Goal: Task Accomplishment & Management: Use online tool/utility

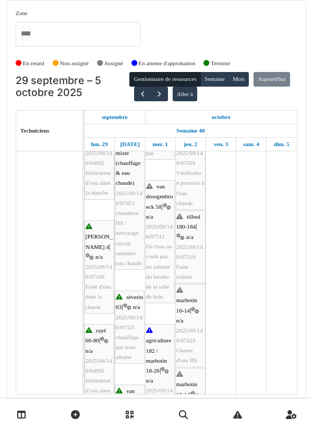
scroll to position [600, 0]
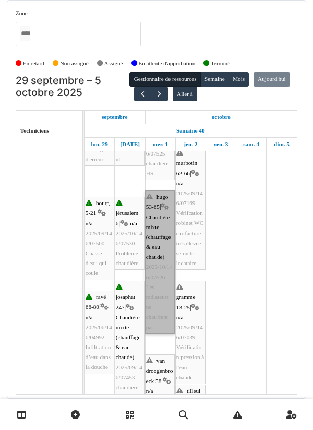
click at [162, 191] on link "hugo 53-65 | Chaudière mixte (chauffage & eau chaude) 2025/10/146/07526 Les rad…" at bounding box center [160, 263] width 30 height 144
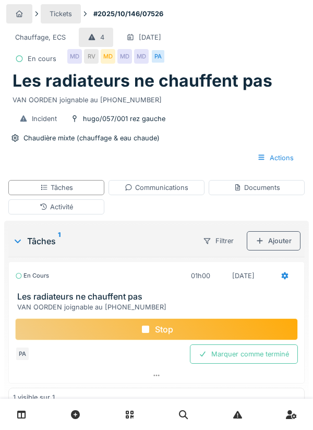
click at [183, 186] on div "Communications" at bounding box center [157, 188] width 64 height 10
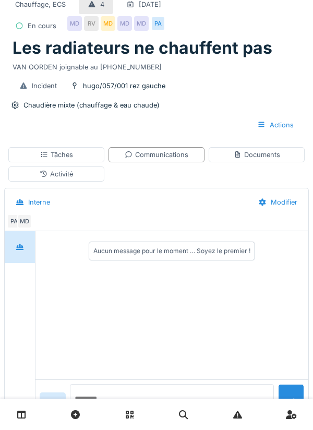
click at [137, 418] on textarea at bounding box center [172, 400] width 204 height 33
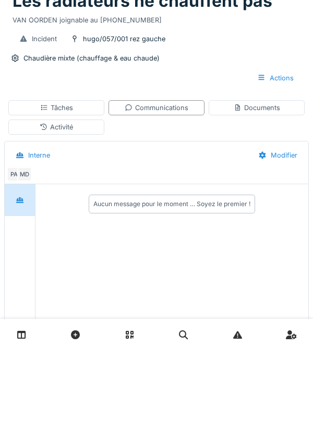
scroll to position [7, 0]
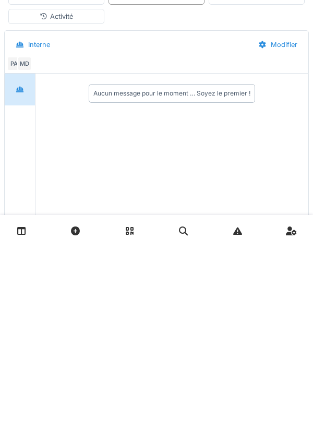
type textarea "**********"
click at [296, 235] on div "Modifier" at bounding box center [278, 228] width 57 height 19
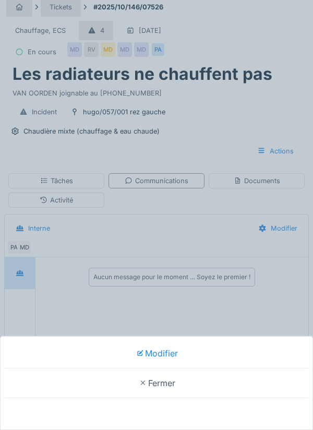
click at [220, 233] on div "Modifier Fermer" at bounding box center [156, 215] width 313 height 430
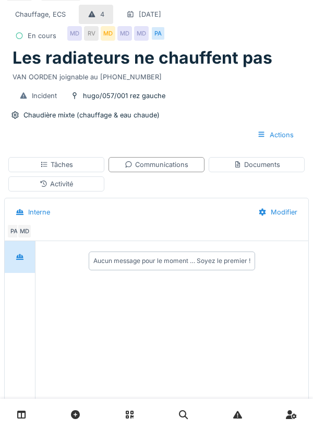
scroll to position [28, 0]
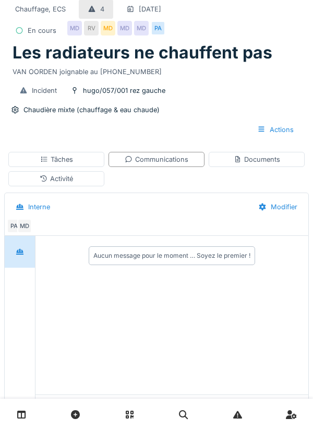
click at [300, 425] on div at bounding box center [291, 412] width 26 height 26
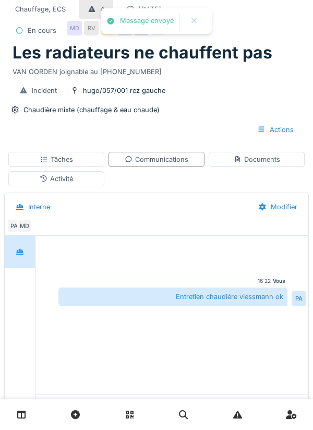
scroll to position [48, 0]
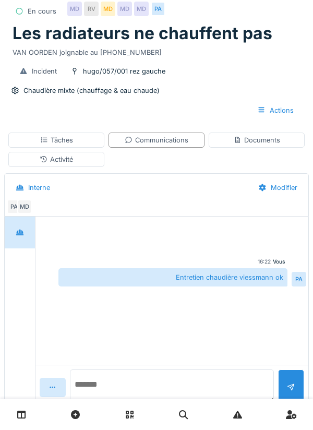
click at [132, 403] on textarea at bounding box center [172, 386] width 204 height 33
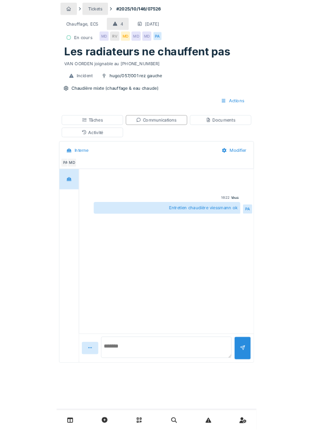
scroll to position [80, 0]
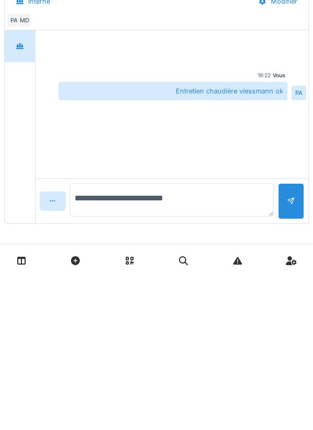
type textarea "**********"
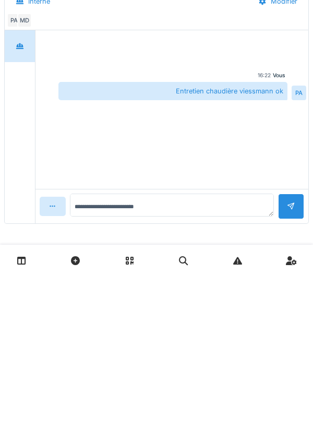
click at [302, 359] on div at bounding box center [291, 361] width 26 height 26
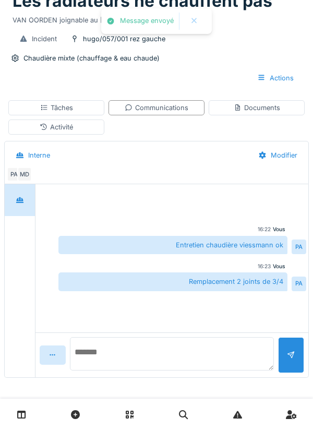
click at [115, 358] on textarea at bounding box center [172, 353] width 204 height 33
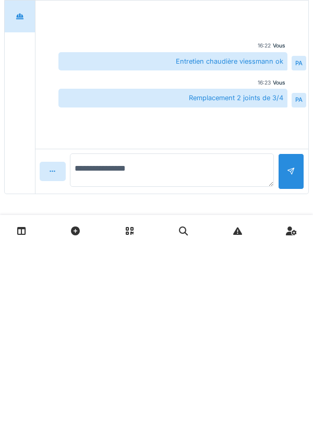
type textarea "**********"
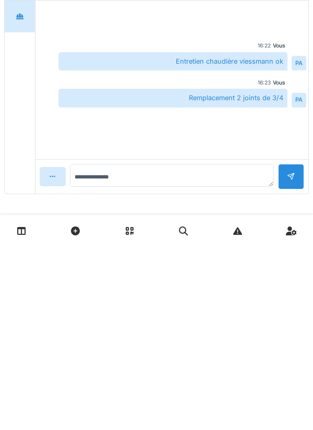
click at [296, 355] on div at bounding box center [291, 361] width 26 height 26
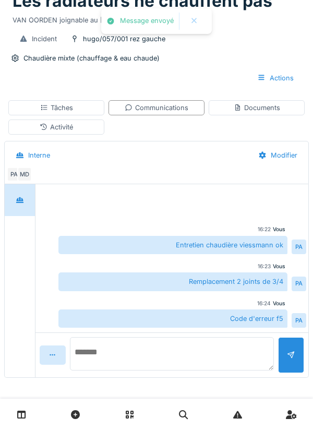
click at [132, 358] on textarea at bounding box center [172, 353] width 204 height 33
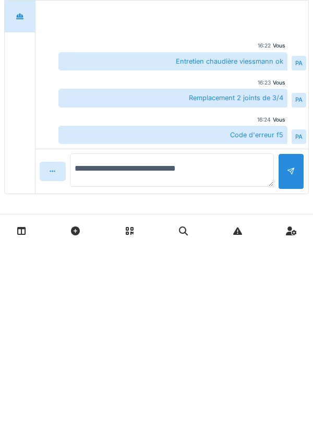
type textarea "**********"
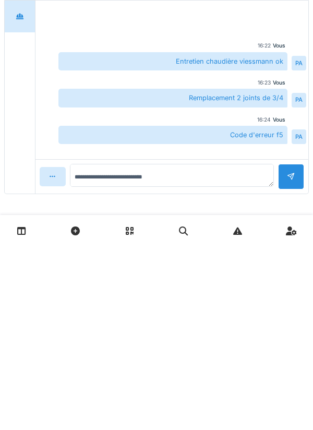
click at [294, 359] on div at bounding box center [291, 360] width 8 height 10
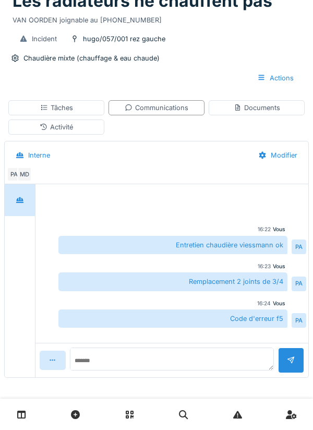
scroll to position [26, 0]
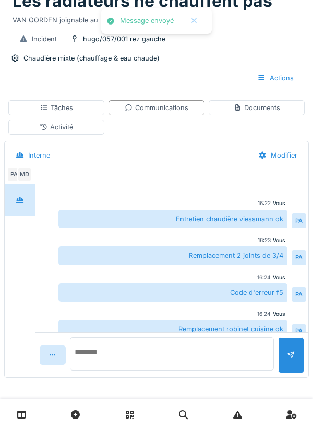
click at [149, 358] on textarea at bounding box center [172, 353] width 204 height 33
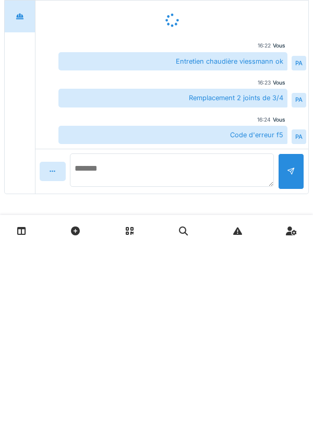
scroll to position [31, 0]
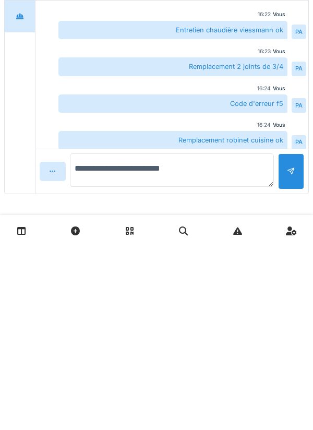
type textarea "**********"
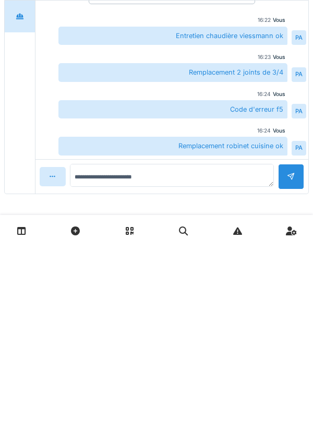
click at [291, 359] on div at bounding box center [291, 360] width 8 height 10
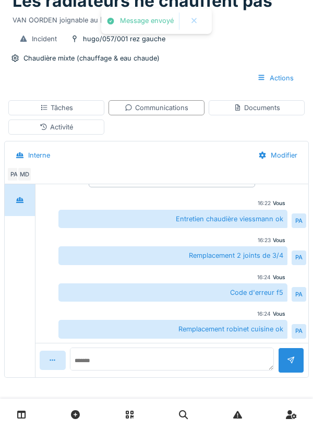
scroll to position [63, 0]
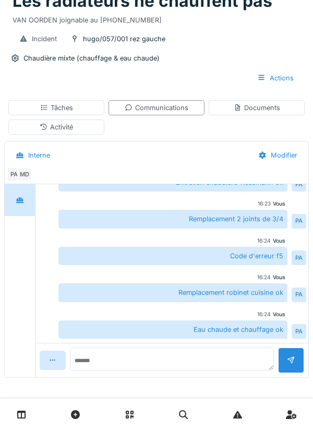
click at [80, 127] on div "Activité" at bounding box center [56, 127] width 96 height 15
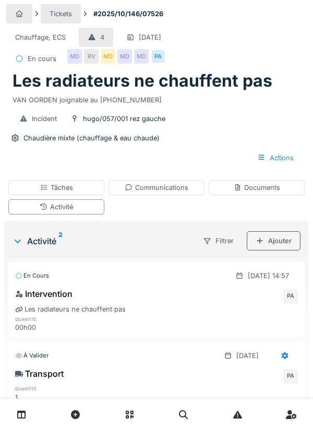
click at [286, 240] on div "Ajouter" at bounding box center [274, 240] width 54 height 19
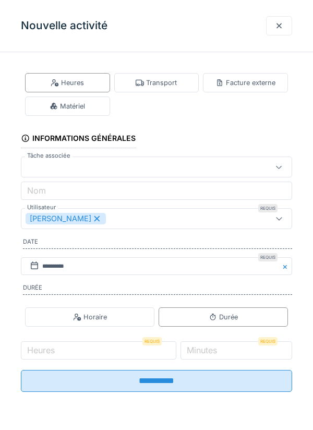
click at [98, 108] on div "Matériel" at bounding box center [67, 106] width 85 height 19
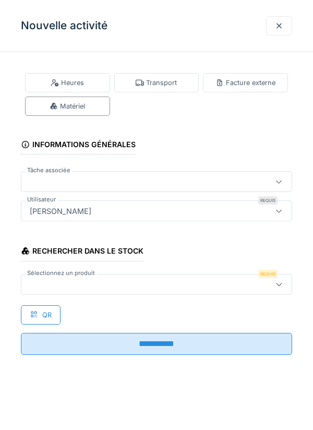
click at [54, 282] on div at bounding box center [140, 284] width 228 height 11
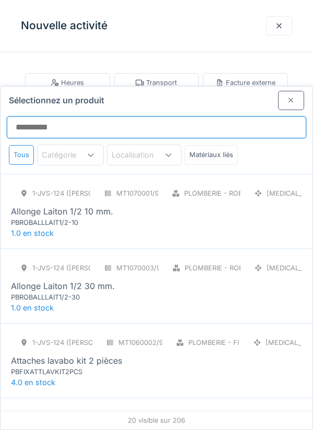
click at [64, 116] on input "Sélectionnez un produit" at bounding box center [157, 127] width 300 height 22
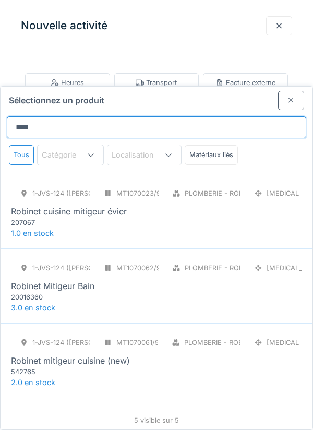
type input "********"
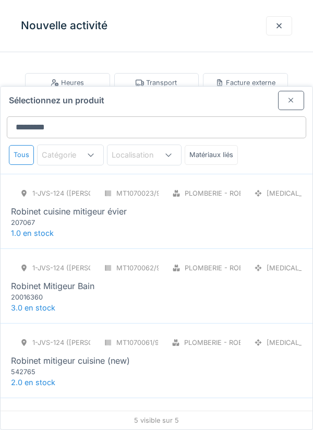
click at [115, 218] on div "207067" at bounding box center [73, 223] width 125 height 10
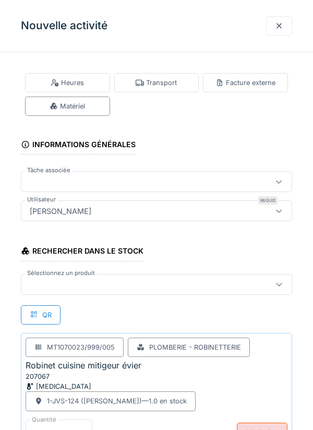
click at [61, 280] on div at bounding box center [140, 284] width 228 height 11
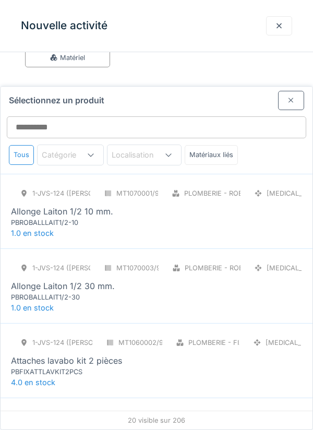
scroll to position [69, 0]
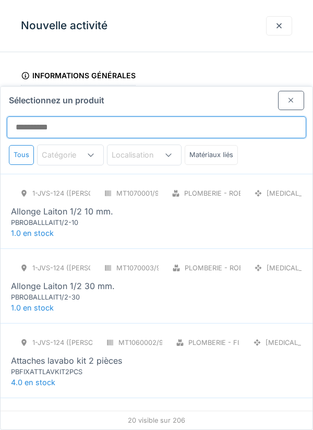
click at [49, 116] on input "Sélectionnez un produit" at bounding box center [157, 127] width 300 height 22
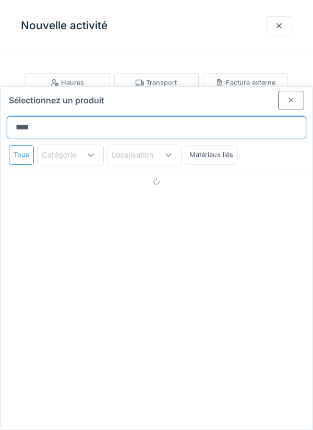
type input "*****"
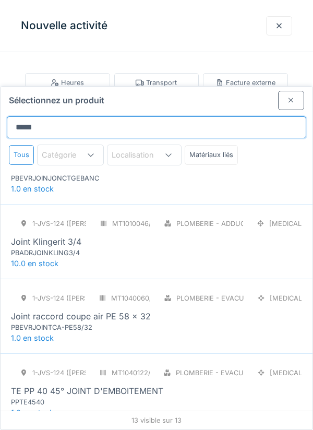
scroll to position [639, 0]
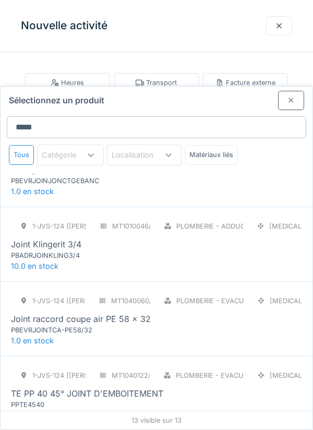
click at [79, 238] on div "Joint Klingerit 3/4" at bounding box center [46, 244] width 70 height 13
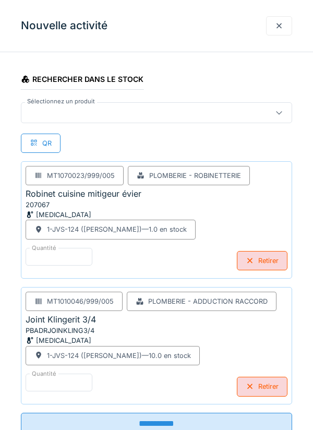
scroll to position [176, 0]
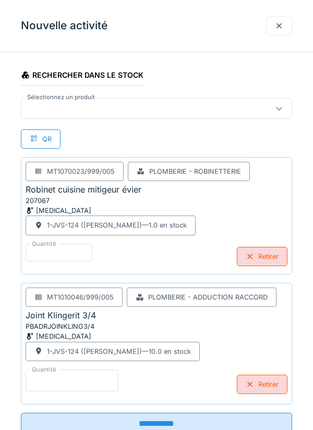
click at [79, 375] on input "*" at bounding box center [72, 381] width 93 height 22
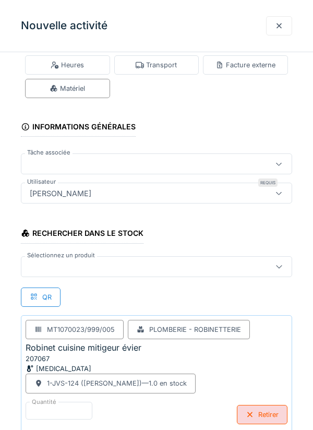
scroll to position [131, 0]
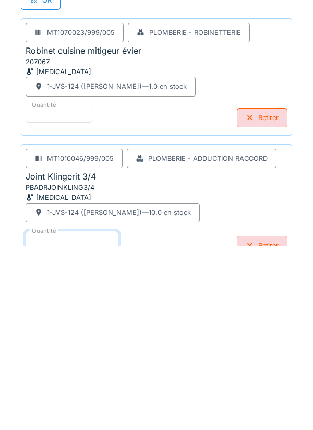
type input "**"
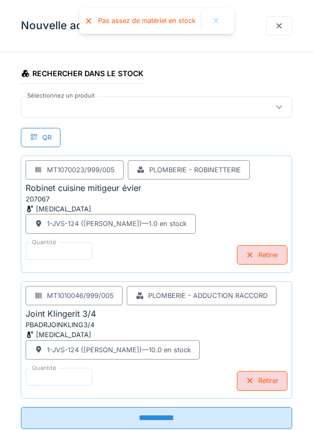
scroll to position [206, 0]
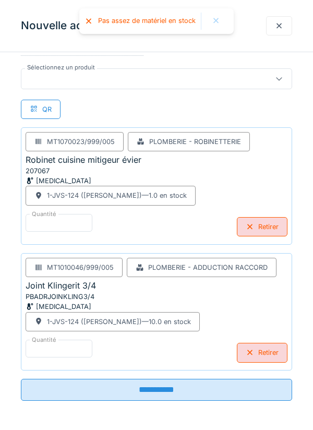
click at [239, 394] on input "**********" at bounding box center [156, 390] width 271 height 22
click at [195, 386] on input "**********" at bounding box center [156, 390] width 271 height 22
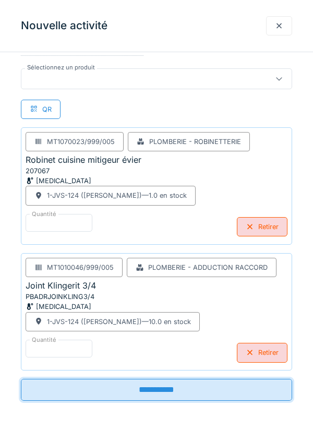
scroll to position [147, 0]
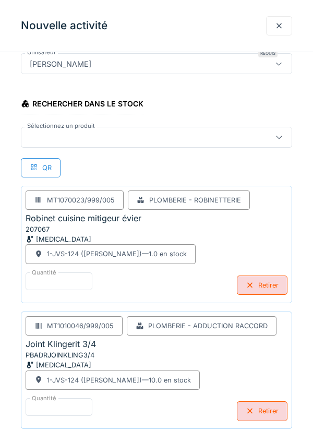
click at [265, 186] on div "MT1070023/999/005 Plomberie - Robinetterie Robinet cuisine mitigeur évier 20706…" at bounding box center [156, 244] width 271 height 117
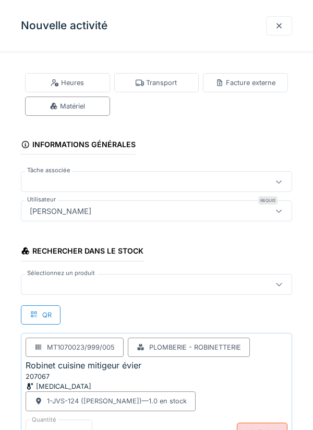
scroll to position [0, 0]
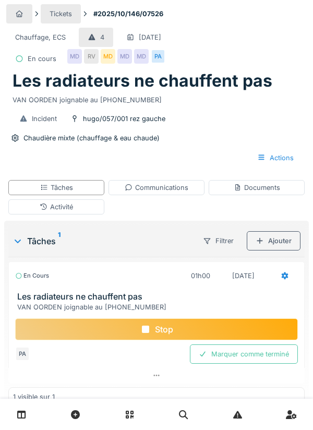
click at [207, 329] on div "Stop" at bounding box center [156, 329] width 283 height 22
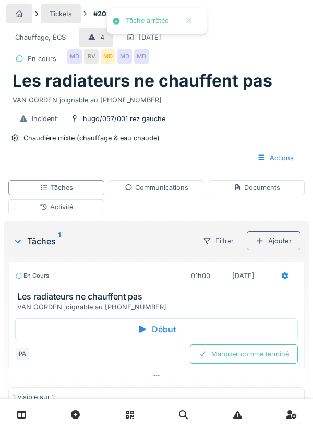
click at [79, 212] on div "Activité" at bounding box center [56, 206] width 96 height 15
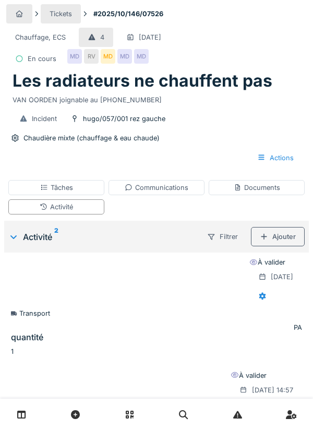
click at [78, 204] on div "Activité" at bounding box center [56, 206] width 96 height 15
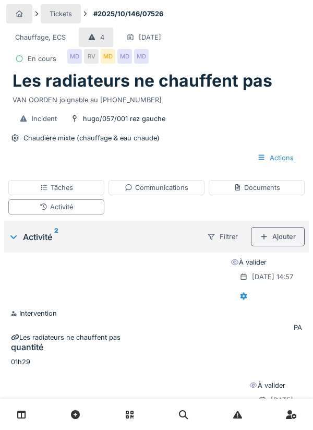
scroll to position [3, 0]
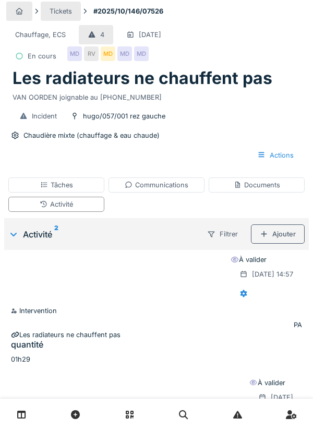
click at [280, 241] on div "Ajouter" at bounding box center [278, 233] width 54 height 19
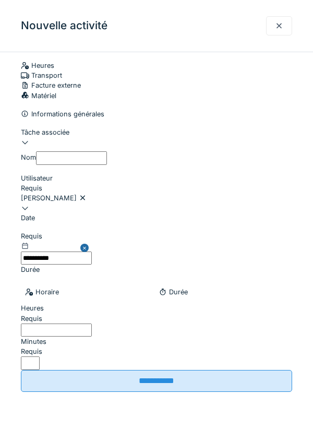
click at [89, 101] on div "Matériel" at bounding box center [156, 96] width 271 height 10
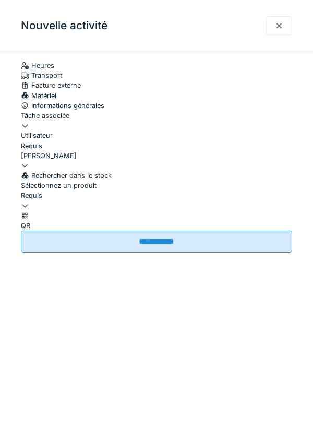
click at [89, 121] on div at bounding box center [156, 121] width 271 height 0
click at [275, 29] on div at bounding box center [279, 25] width 26 height 19
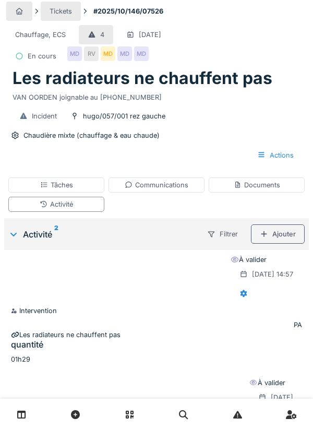
click at [281, 237] on div "Ajouter" at bounding box center [278, 233] width 54 height 19
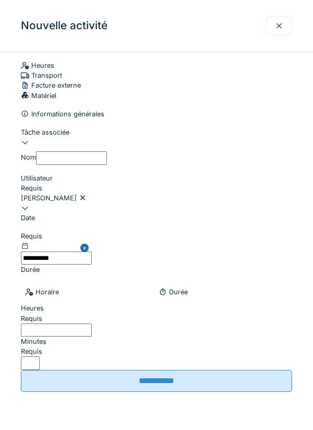
click at [92, 101] on div "Matériel" at bounding box center [156, 96] width 271 height 10
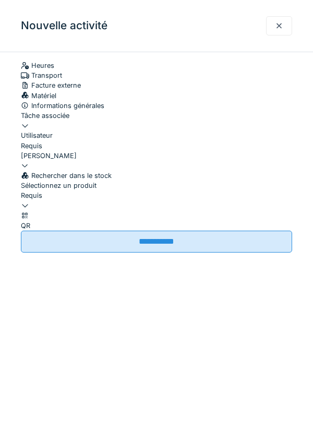
click at [117, 211] on div at bounding box center [156, 206] width 271 height 10
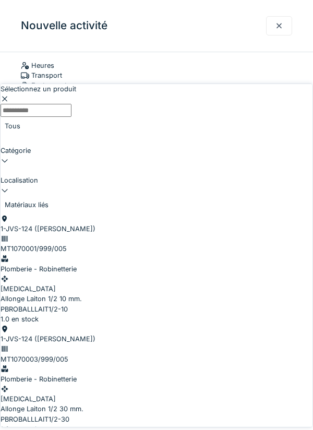
click at [72, 104] on input "Sélectionnez un produit" at bounding box center [36, 110] width 71 height 13
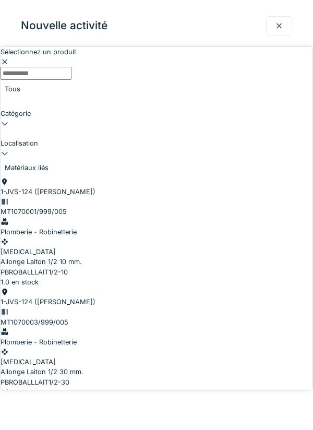
scroll to position [0, 0]
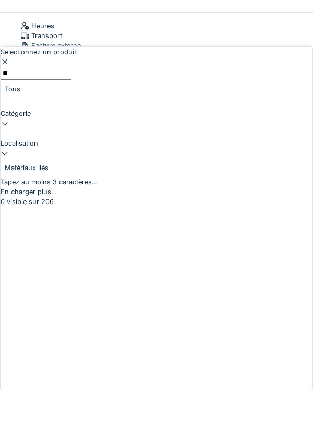
type input "***"
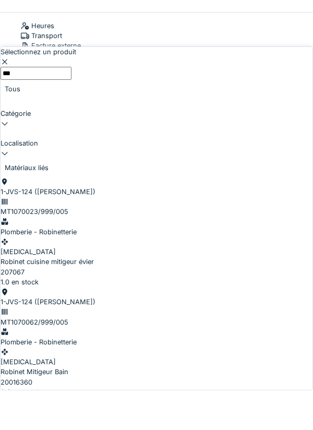
click at [117, 296] on div "Robinet cuisine mitigeur évier" at bounding box center [157, 301] width 312 height 10
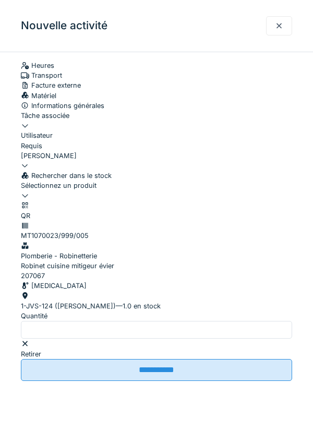
click at [80, 191] on div at bounding box center [156, 191] width 271 height 0
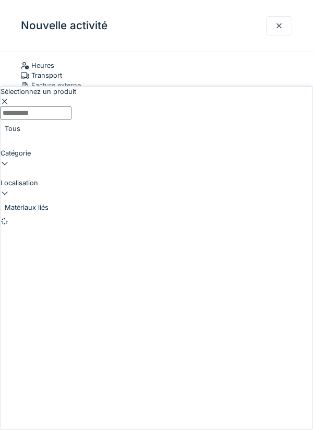
scroll to position [69, 0]
click at [72, 106] on input "Sélectionnez un produit" at bounding box center [36, 112] width 71 height 13
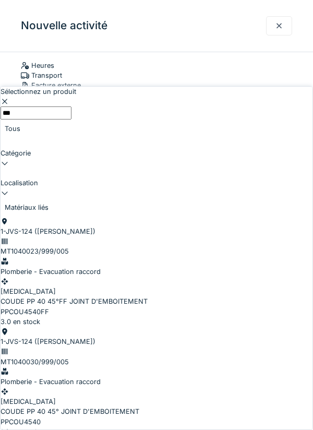
type input "*****"
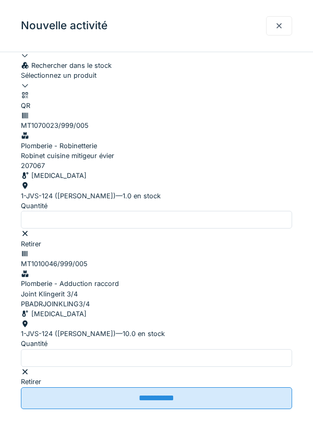
scroll to position [206, 0]
click at [85, 329] on div "1-JVS-124 (PETER) — 10.0 en stock" at bounding box center [156, 334] width 271 height 10
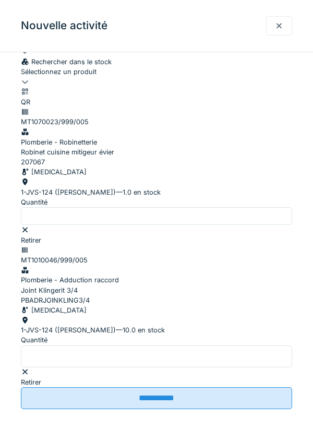
click at [116, 352] on input "*" at bounding box center [156, 357] width 271 height 22
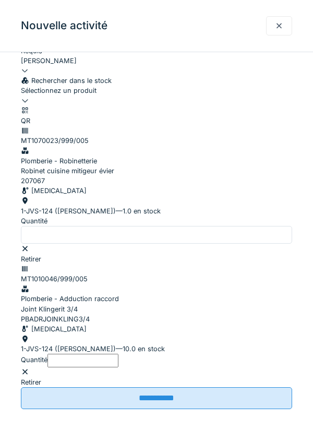
click at [118, 354] on input "*" at bounding box center [83, 360] width 71 height 13
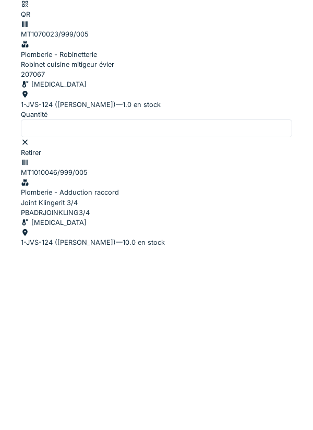
scroll to position [210, 0]
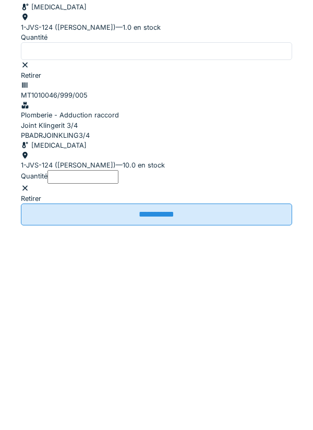
type input "*"
click at [228, 397] on input "**********" at bounding box center [156, 398] width 271 height 22
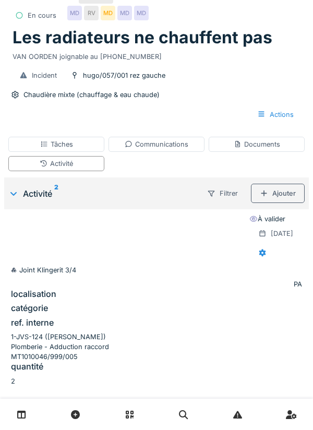
scroll to position [41, 0]
click at [70, 146] on div "Tâches" at bounding box center [56, 144] width 33 height 10
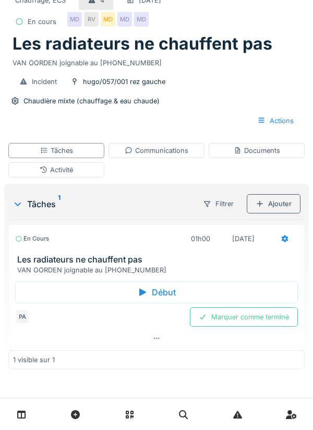
scroll to position [38, 0]
click at [263, 323] on div "Marquer comme terminé" at bounding box center [244, 316] width 108 height 19
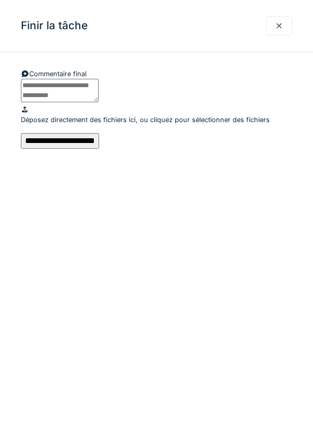
click at [99, 149] on input "**********" at bounding box center [60, 141] width 78 height 16
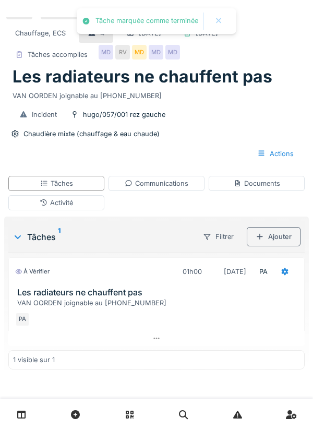
scroll to position [28, 0]
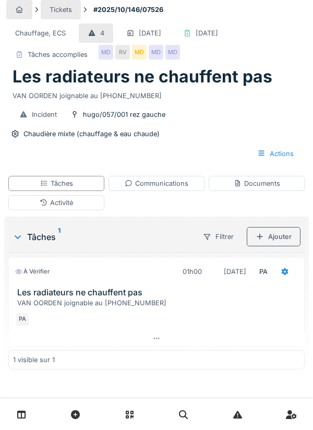
click at [73, 200] on div "Activité" at bounding box center [56, 203] width 33 height 10
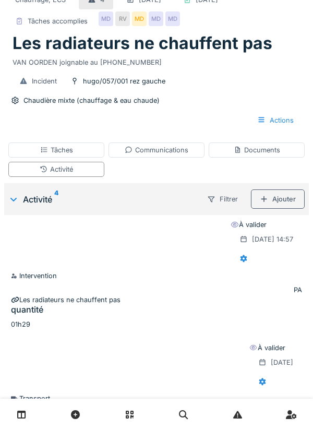
click at [263, 181] on div "Tâches Communications Documents Activité" at bounding box center [156, 159] width 305 height 43
click at [278, 209] on div "Ajouter" at bounding box center [278, 198] width 54 height 19
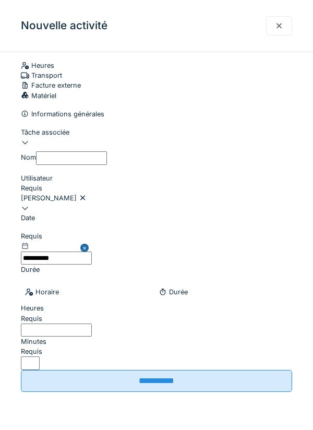
click at [275, 25] on div at bounding box center [279, 25] width 26 height 19
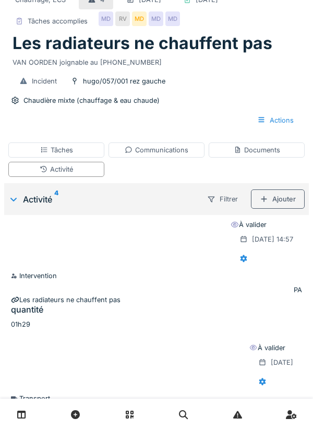
click at [273, 155] on div "Documents" at bounding box center [257, 150] width 46 height 10
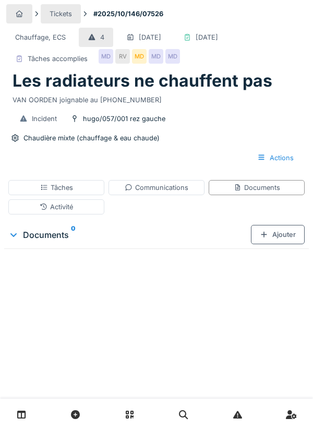
click at [280, 244] on div "Ajouter" at bounding box center [278, 234] width 54 height 19
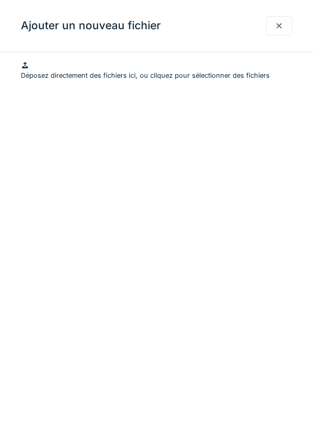
click at [182, 80] on div "Déposez directement des fichiers ici, ou cliquez pour sélectionner des fichiers" at bounding box center [156, 71] width 271 height 20
type input "**********"
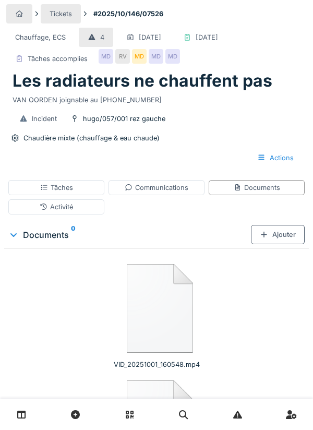
click at [304, 154] on div "Incident hugo/057/001 rez gauche Chaudière mixte (chauffage & eau chaude) Actio…" at bounding box center [156, 138] width 301 height 67
click at [303, 156] on div "Incident hugo/057/001 rez gauche Chaudière mixte (chauffage & eau chaude) Actio…" at bounding box center [156, 138] width 301 height 67
